Goal: Find specific page/section: Find specific page/section

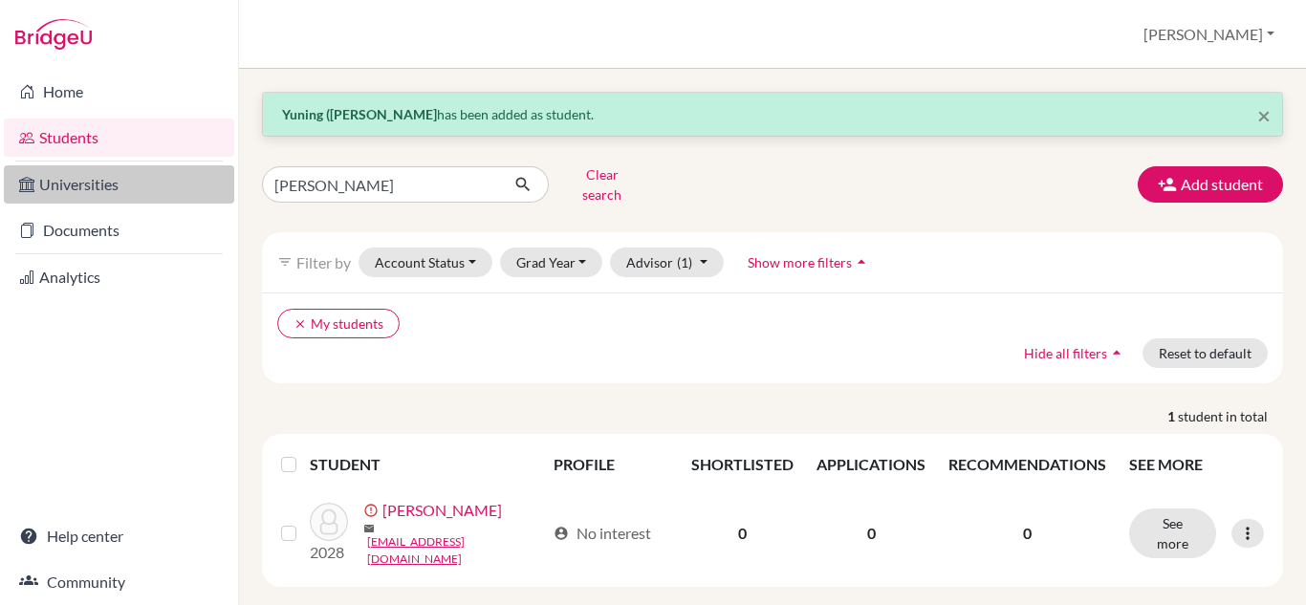
click at [98, 187] on link "Universities" at bounding box center [119, 184] width 230 height 38
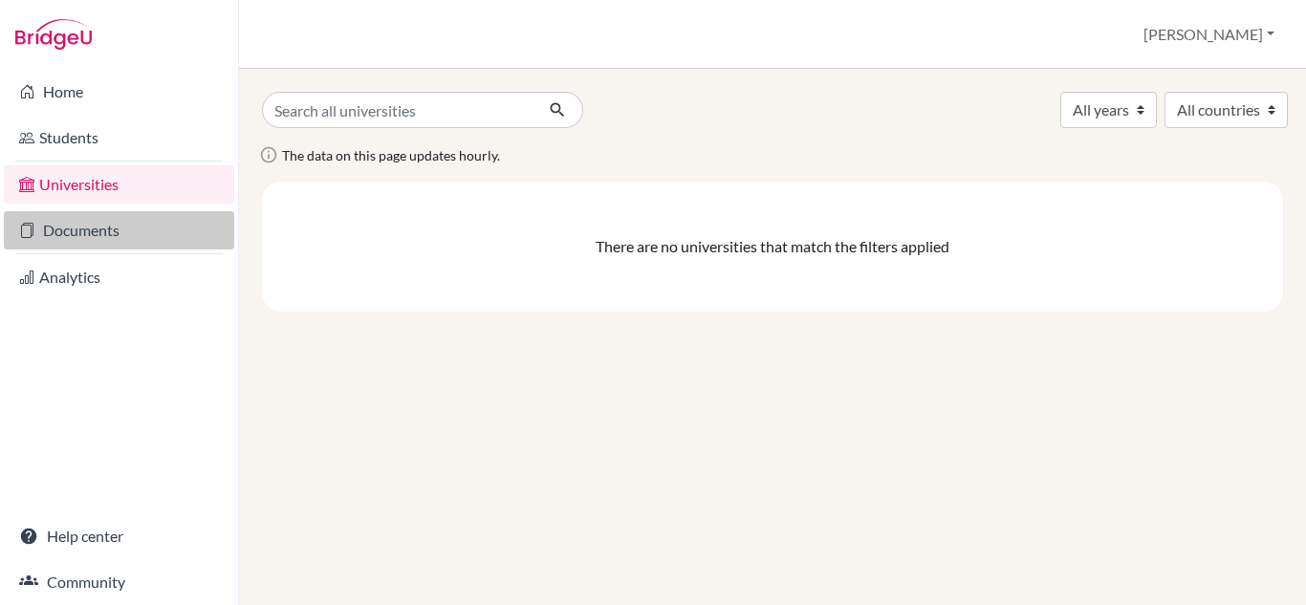
click at [84, 237] on link "Documents" at bounding box center [119, 230] width 230 height 38
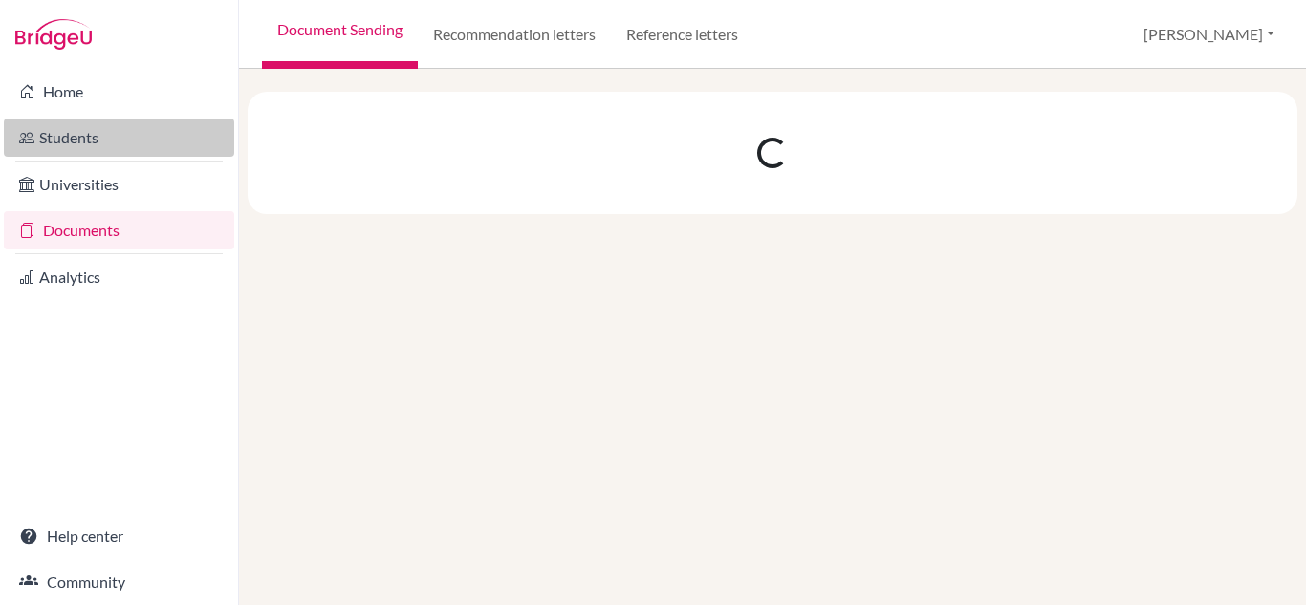
click at [67, 134] on link "Students" at bounding box center [119, 138] width 230 height 38
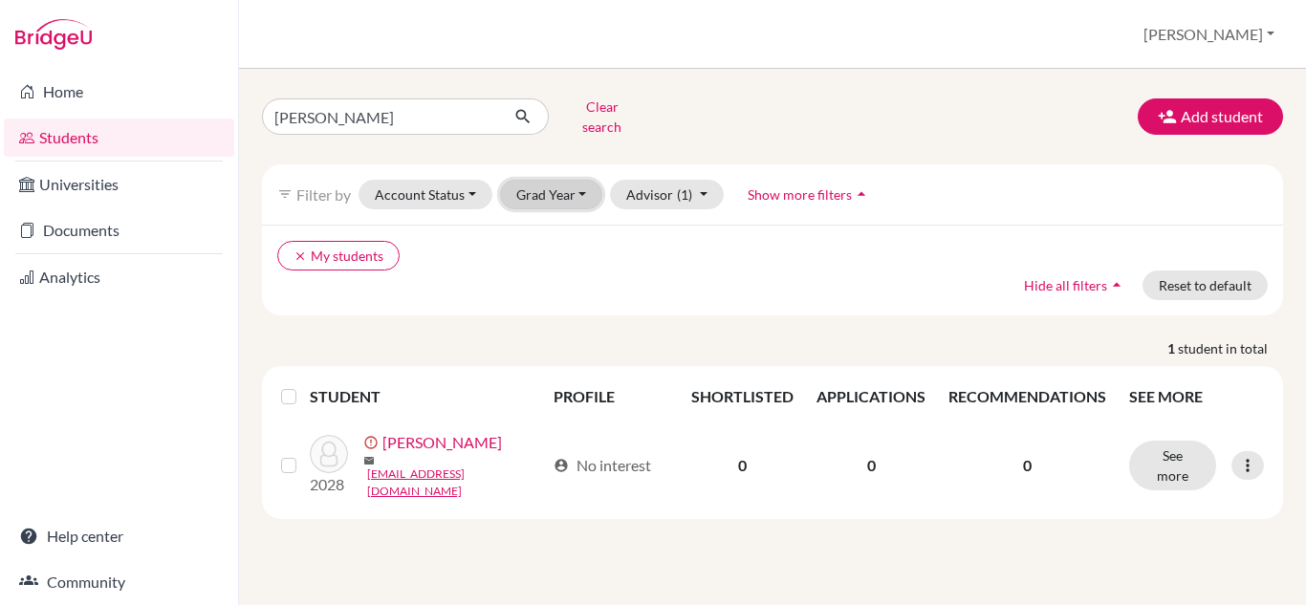
click at [581, 180] on button "Grad Year" at bounding box center [551, 195] width 103 height 30
click at [542, 285] on span "2027" at bounding box center [541, 296] width 34 height 23
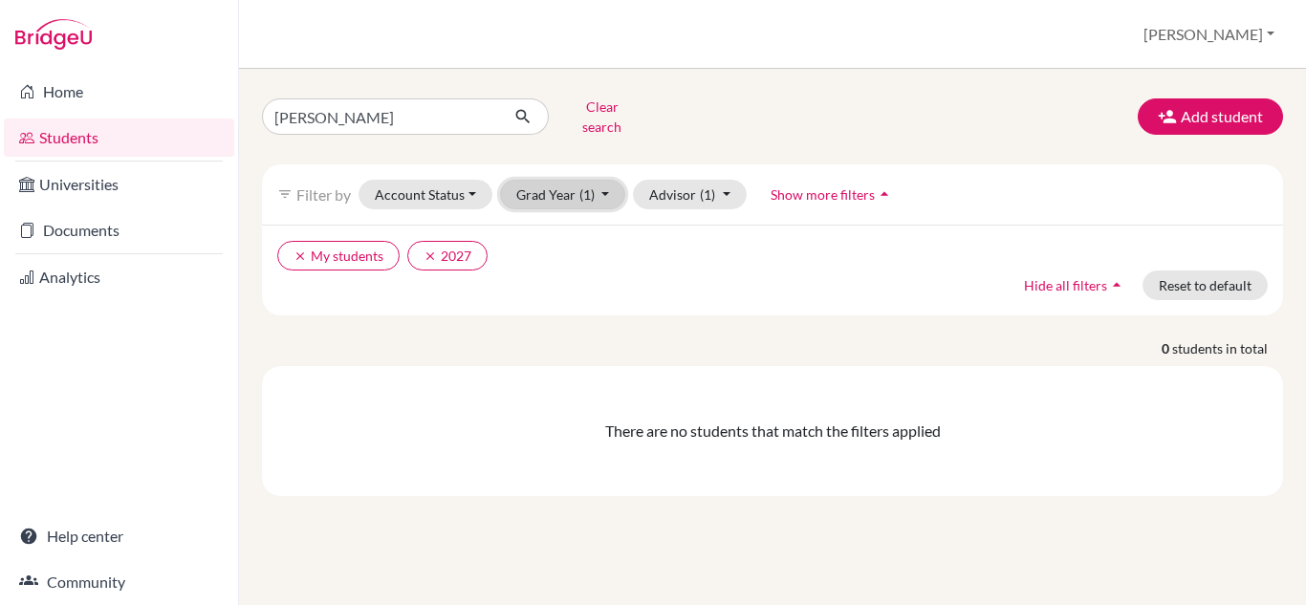
click at [604, 180] on button "Grad Year (1)" at bounding box center [563, 195] width 126 height 30
click at [723, 183] on button "Advisor (1)" at bounding box center [690, 195] width 114 height 30
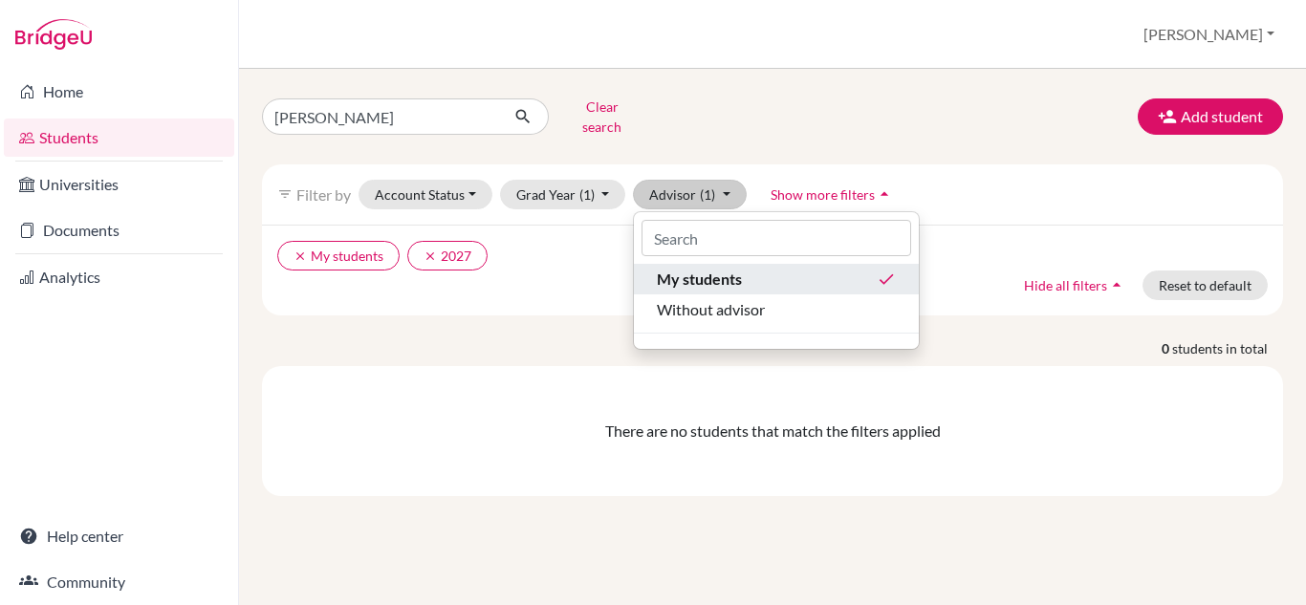
click at [777, 268] on div "My students done" at bounding box center [776, 279] width 239 height 23
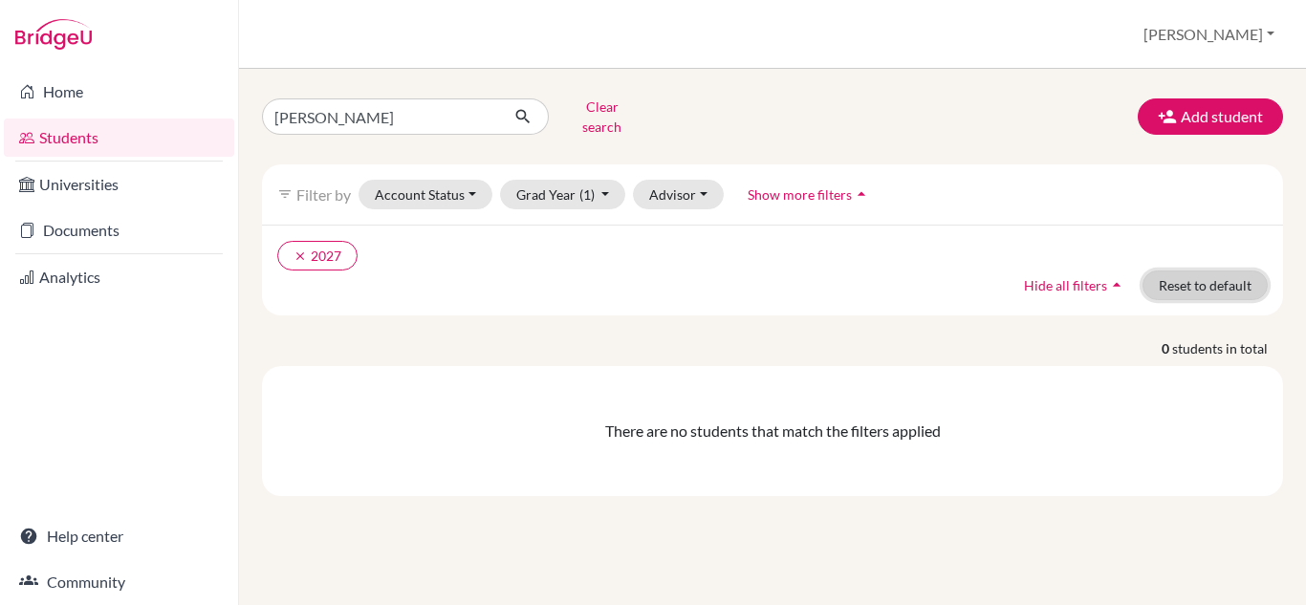
click at [1223, 271] on button "Reset to default" at bounding box center [1205, 286] width 125 height 30
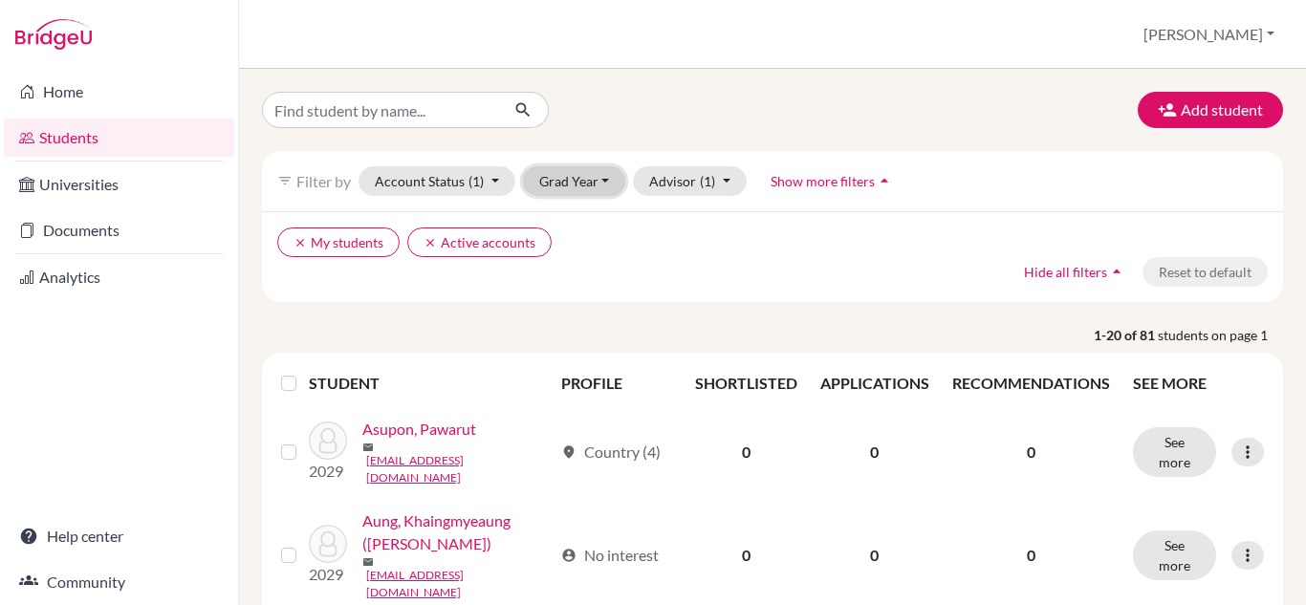
click at [603, 177] on button "Grad Year" at bounding box center [574, 181] width 103 height 30
click at [568, 280] on span "2027" at bounding box center [564, 283] width 34 height 23
